Goal: Transaction & Acquisition: Purchase product/service

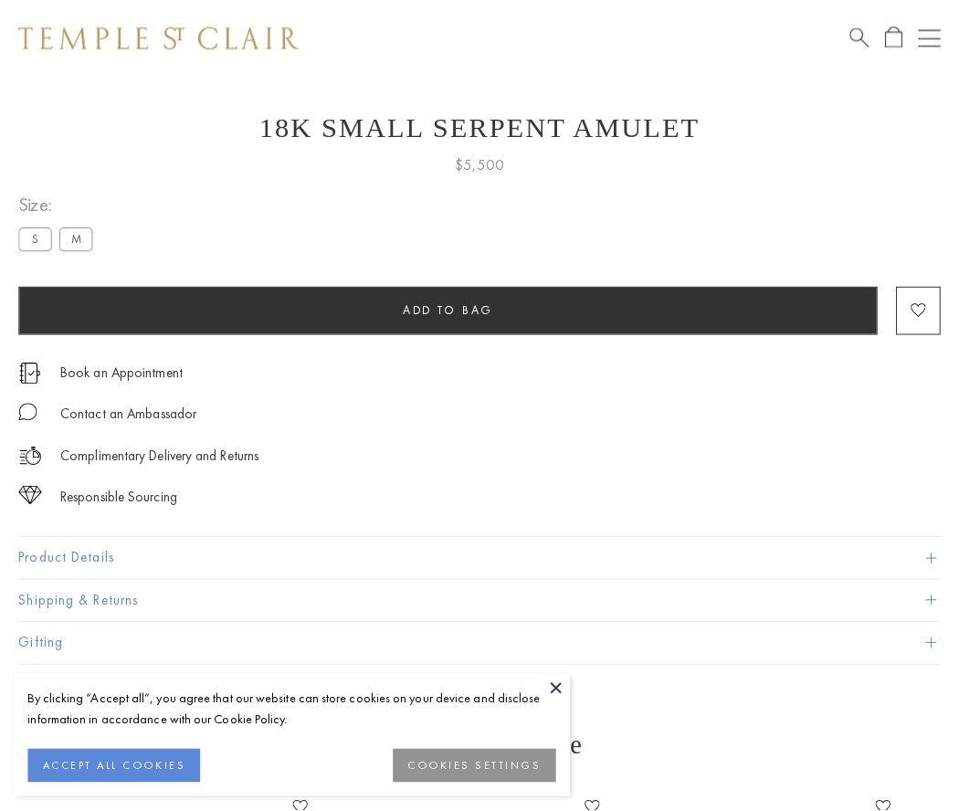
scroll to position [39, 0]
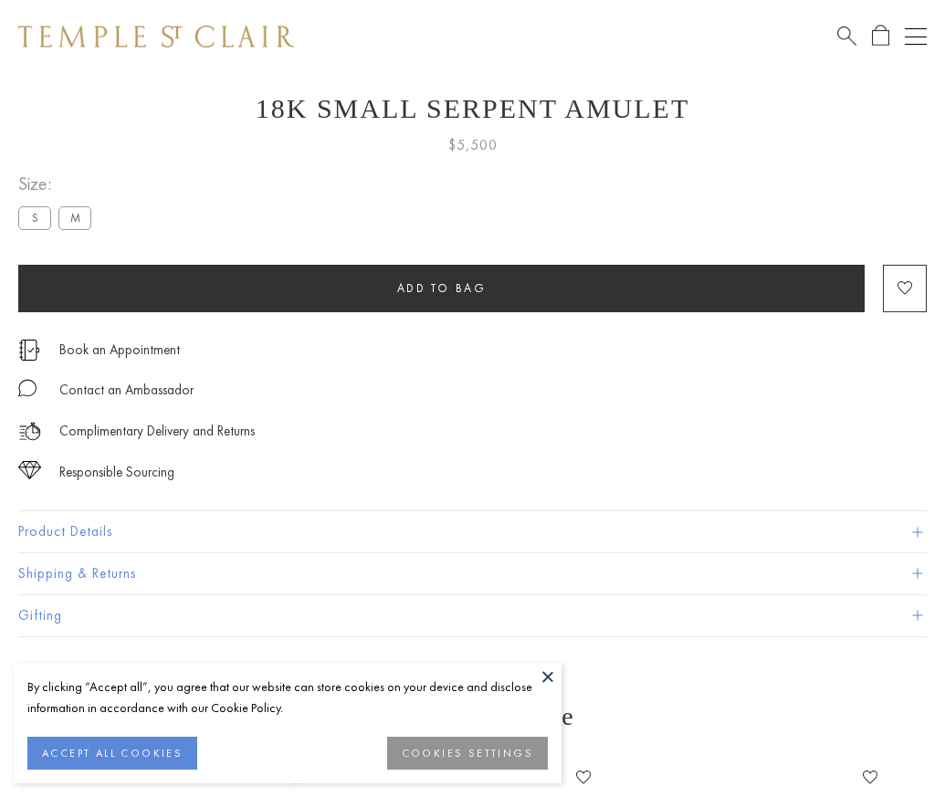
click at [441, 288] on span "Add to bag" at bounding box center [442, 288] width 90 height 16
